Goal: Information Seeking & Learning: Learn about a topic

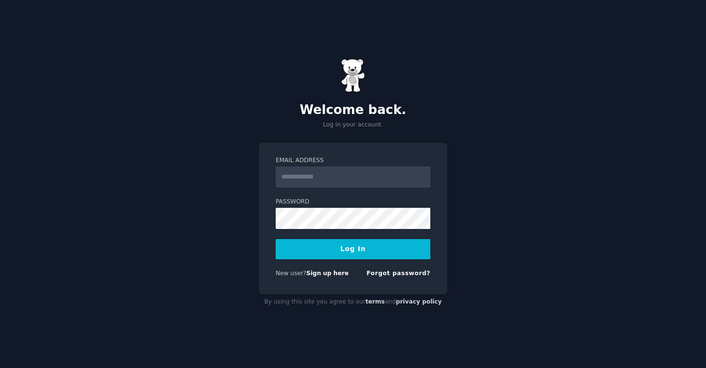
click at [356, 173] on input "Email Address" at bounding box center [353, 176] width 155 height 21
type input "**********"
click at [340, 254] on button "Log In" at bounding box center [353, 249] width 155 height 20
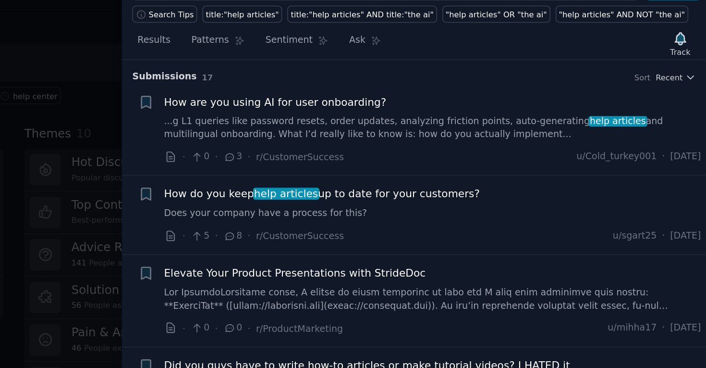
click at [541, 182] on link "Does your company have a process for this?" at bounding box center [530, 178] width 346 height 9
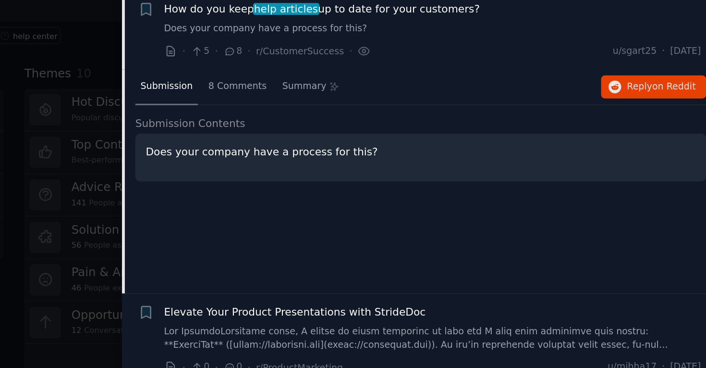
scroll to position [78, 0]
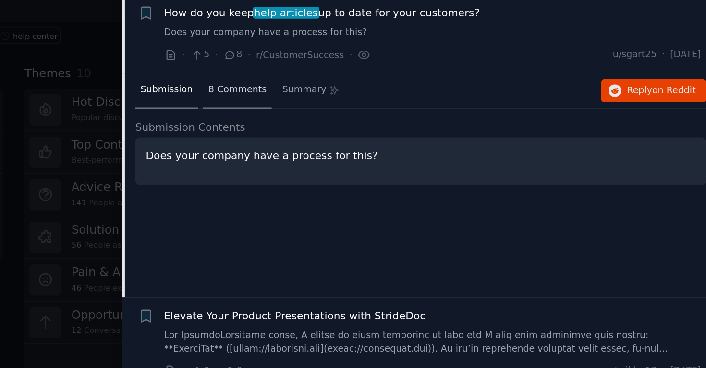
click at [401, 134] on span "8 Comments" at bounding box center [403, 138] width 37 height 9
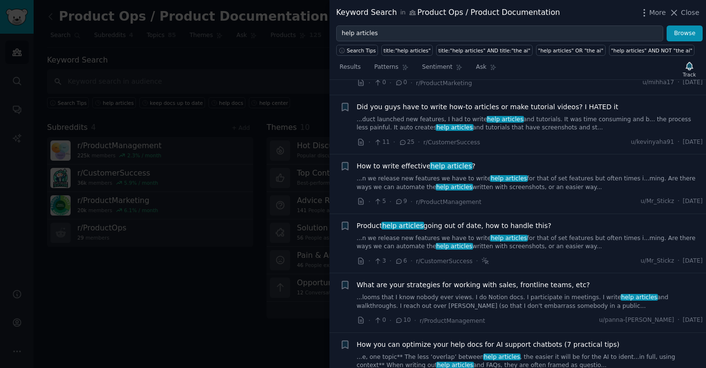
scroll to position [361, 0]
click at [476, 222] on span "Product help articles going out of date, how to handle this?" at bounding box center [454, 225] width 195 height 10
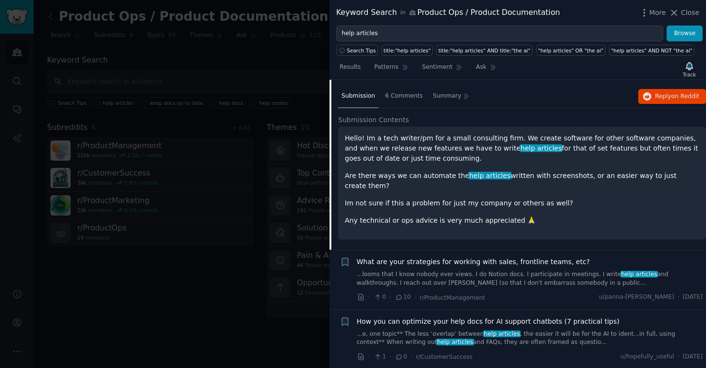
click at [250, 159] on div at bounding box center [353, 184] width 706 height 368
